Goal: Navigation & Orientation: Find specific page/section

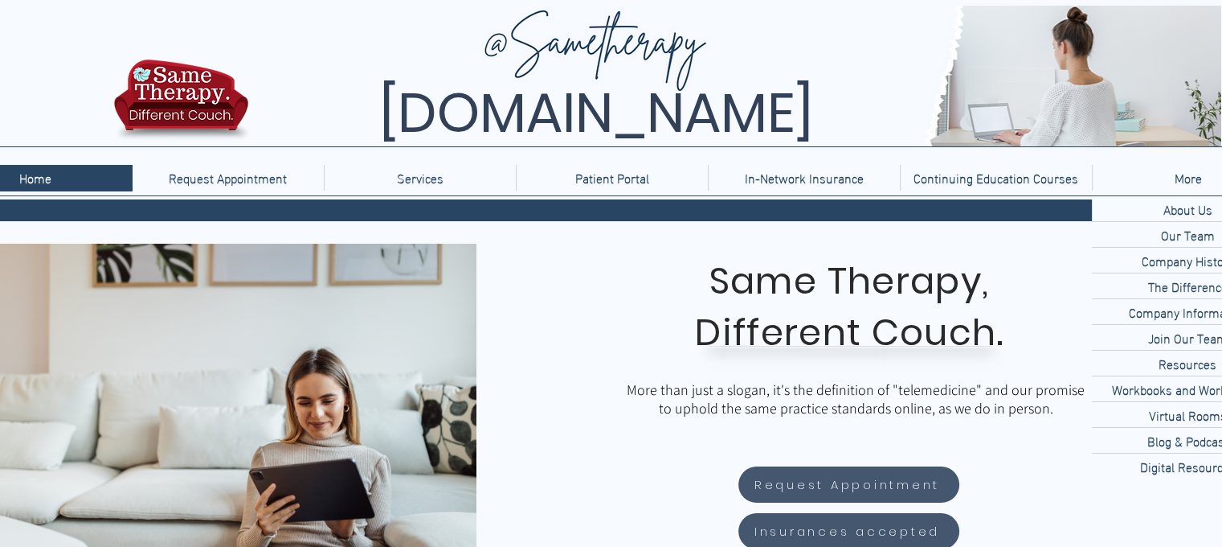
click at [1180, 183] on p "More" at bounding box center [1188, 178] width 43 height 26
click at [1202, 344] on p "Join Our Team" at bounding box center [1188, 337] width 92 height 25
